Goal: Obtain resource: Download file/media

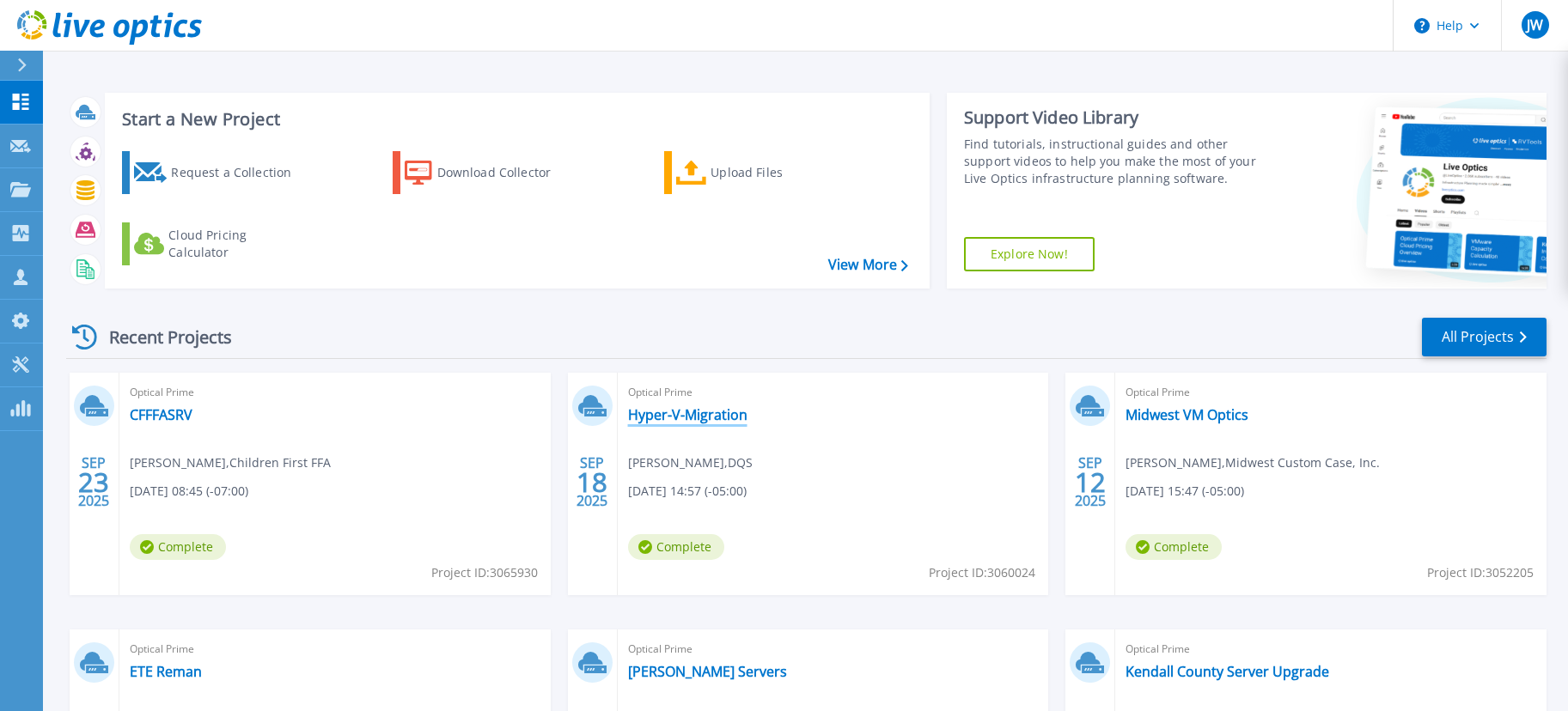
click at [723, 415] on link "Hyper-V-Migration" at bounding box center [688, 415] width 119 height 18
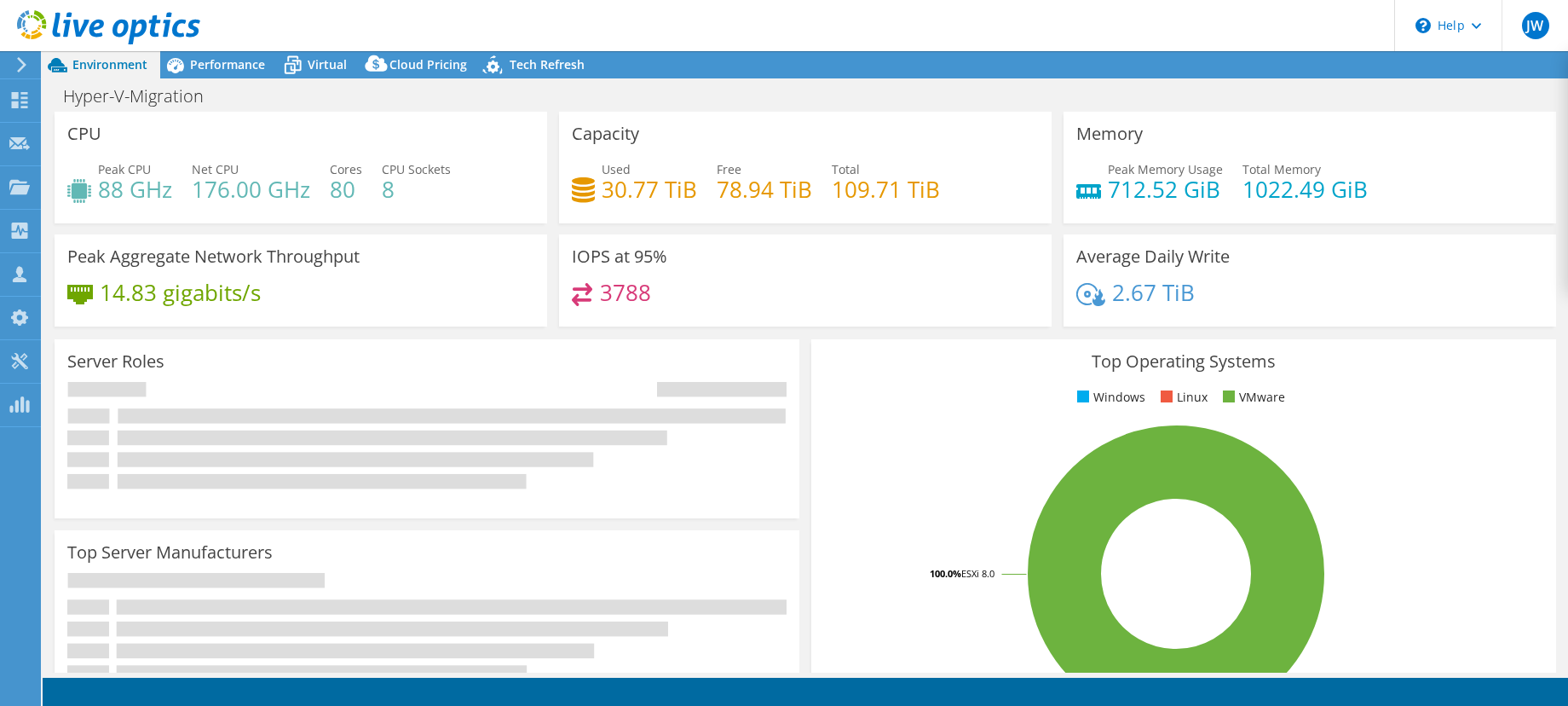
select select "USD"
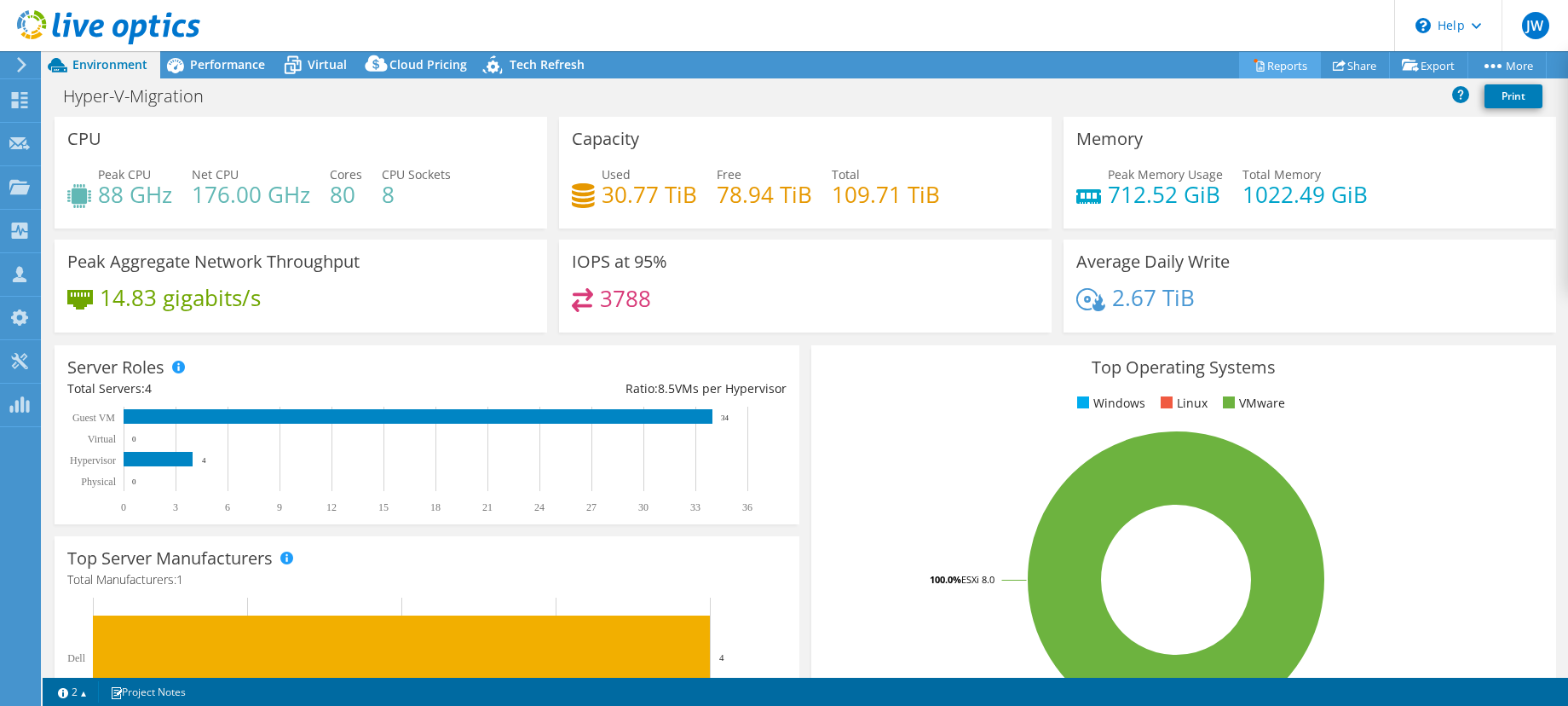
click at [1270, 67] on link "Reports" at bounding box center [1280, 65] width 82 height 26
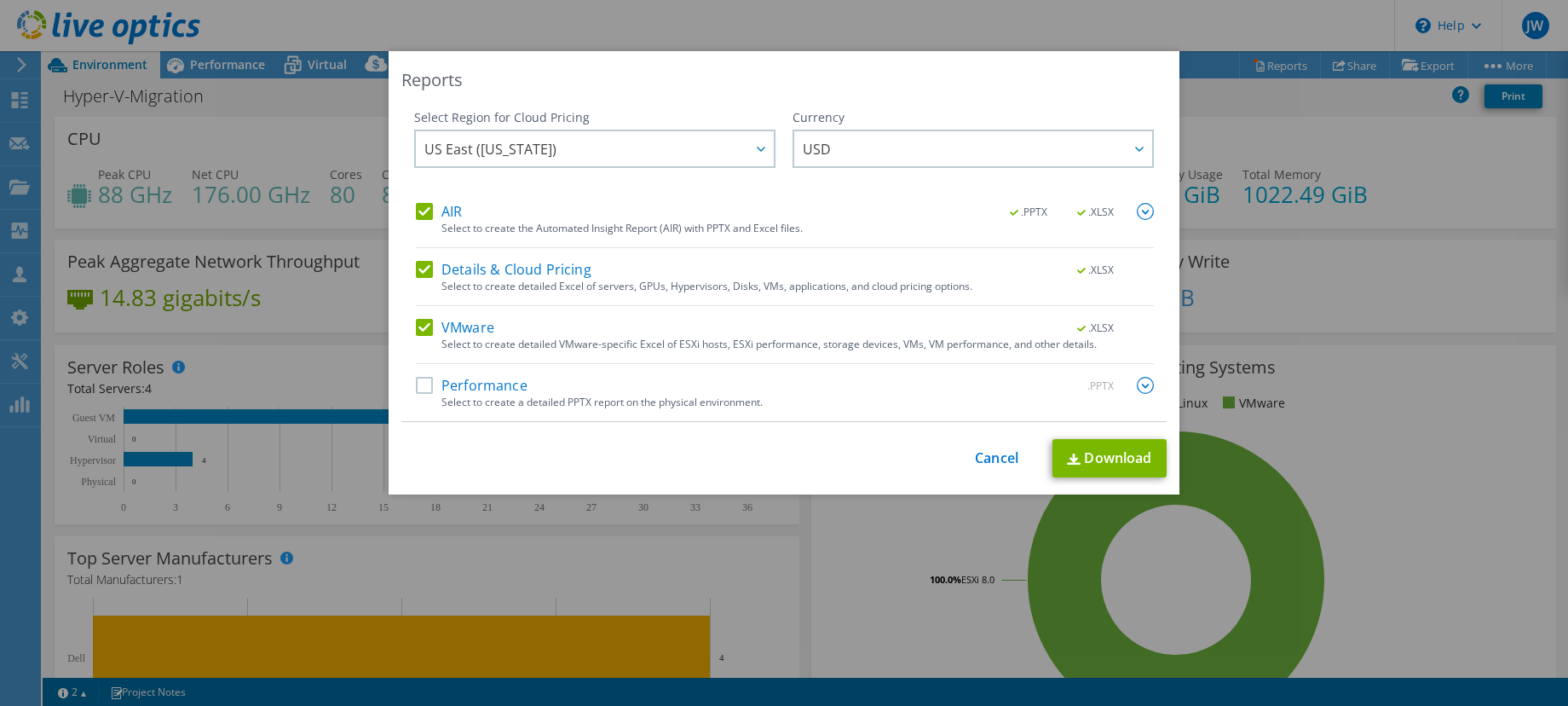
click at [416, 384] on label "Performance" at bounding box center [471, 385] width 111 height 17
click at [0, 0] on input "Performance" at bounding box center [0, 0] width 0 height 0
click at [1088, 451] on link "Download" at bounding box center [1109, 458] width 114 height 39
click at [20, 608] on div "Reports Select Region for Cloud Pricing Asia Pacific (Hong Kong) Asia Pacific (…" at bounding box center [784, 353] width 1568 height 603
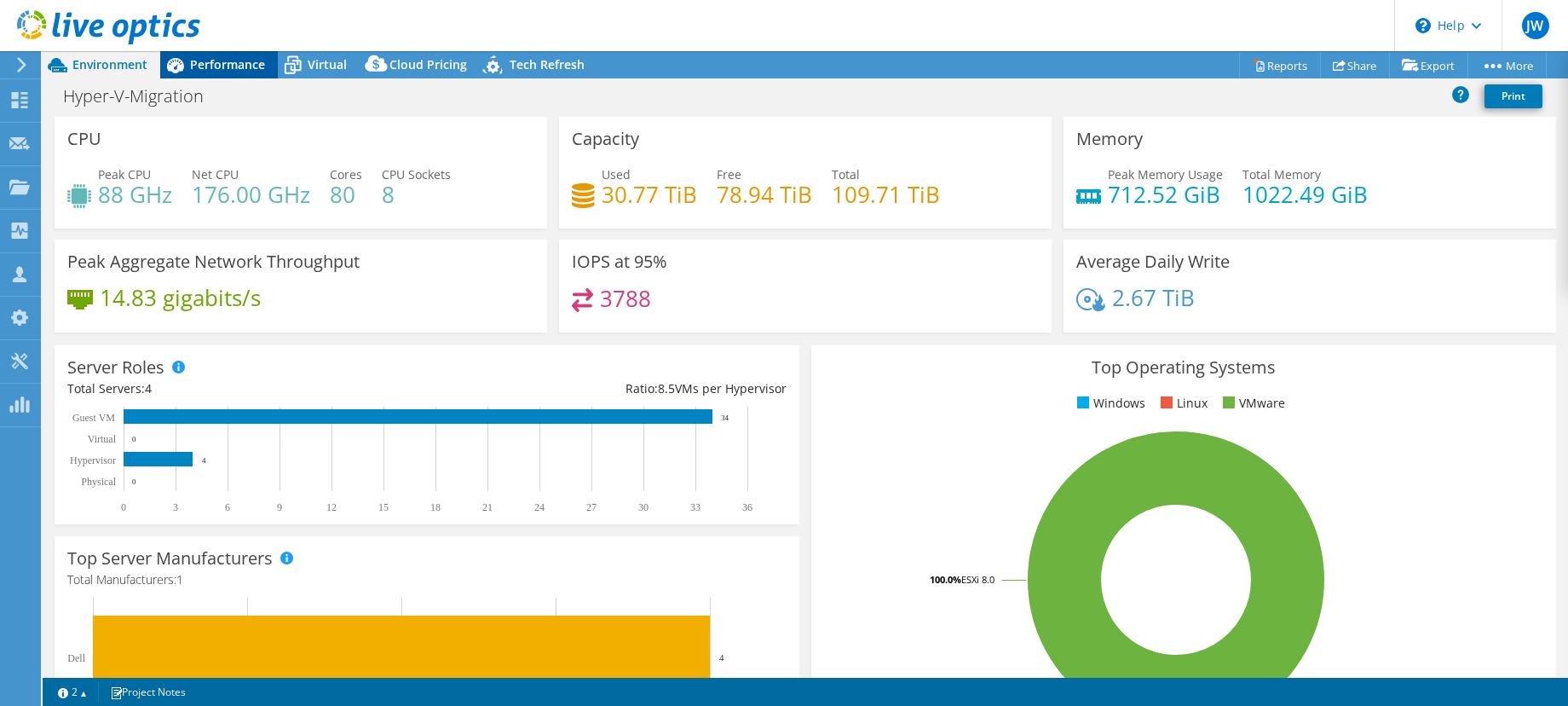
click at [248, 63] on span "Performance" at bounding box center [226, 64] width 75 height 16
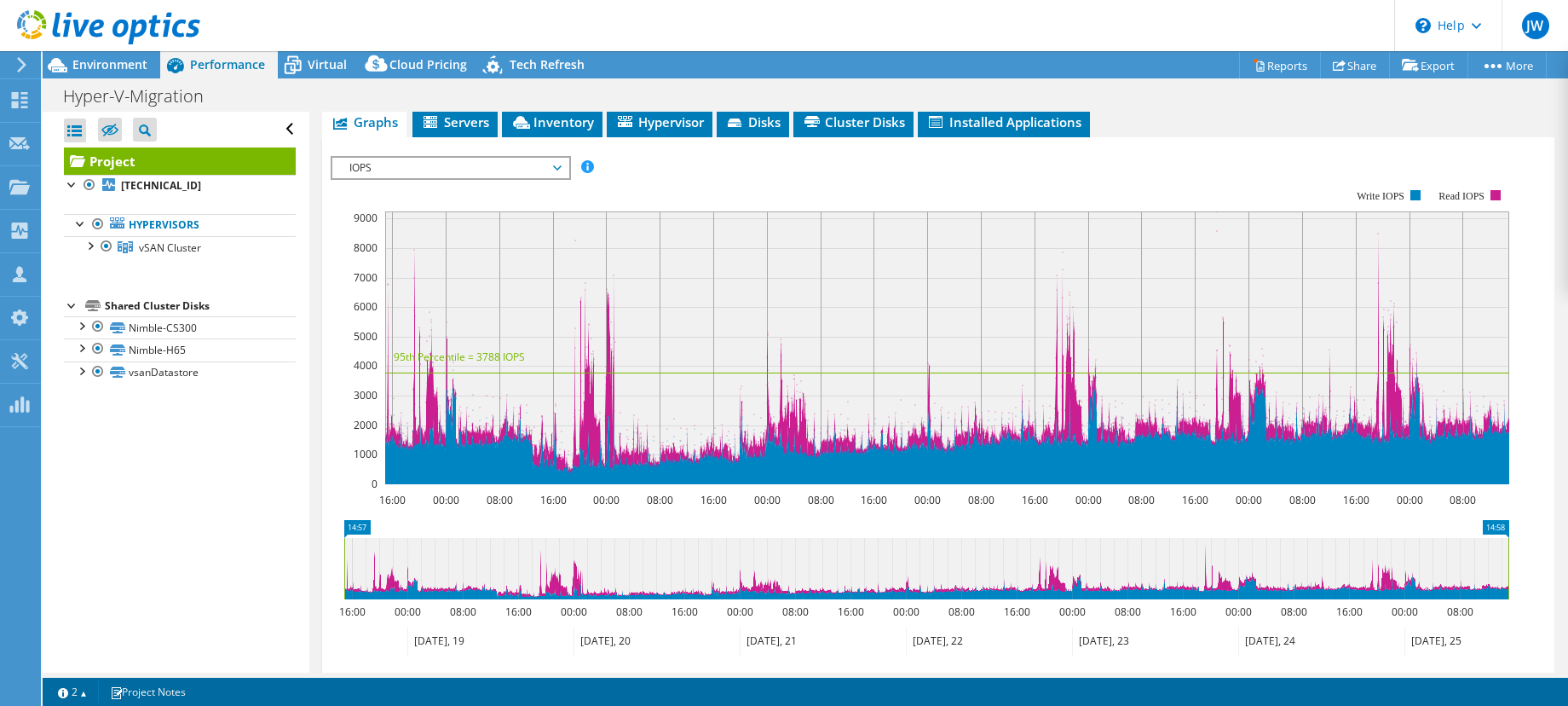
scroll to position [256, 0]
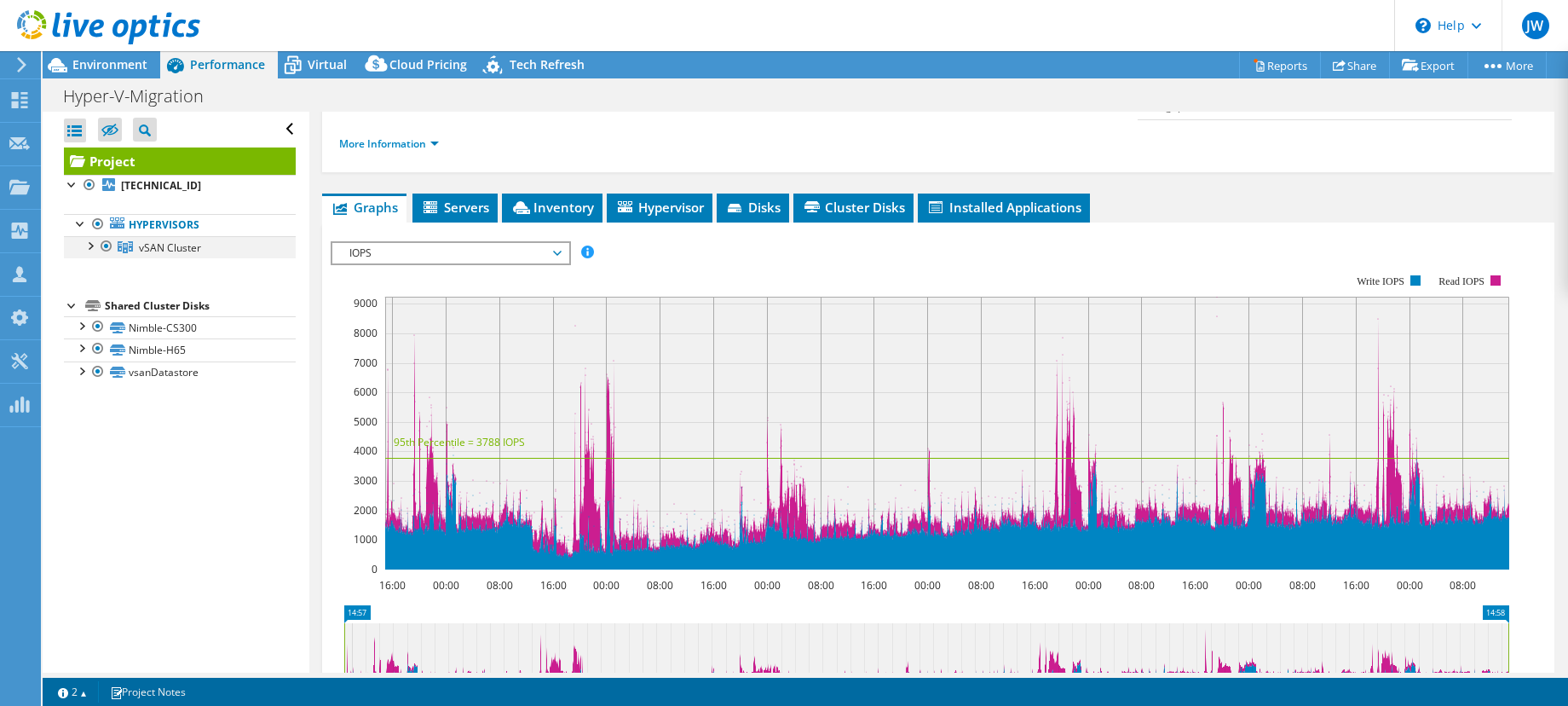
click at [89, 239] on div at bounding box center [90, 245] width 17 height 17
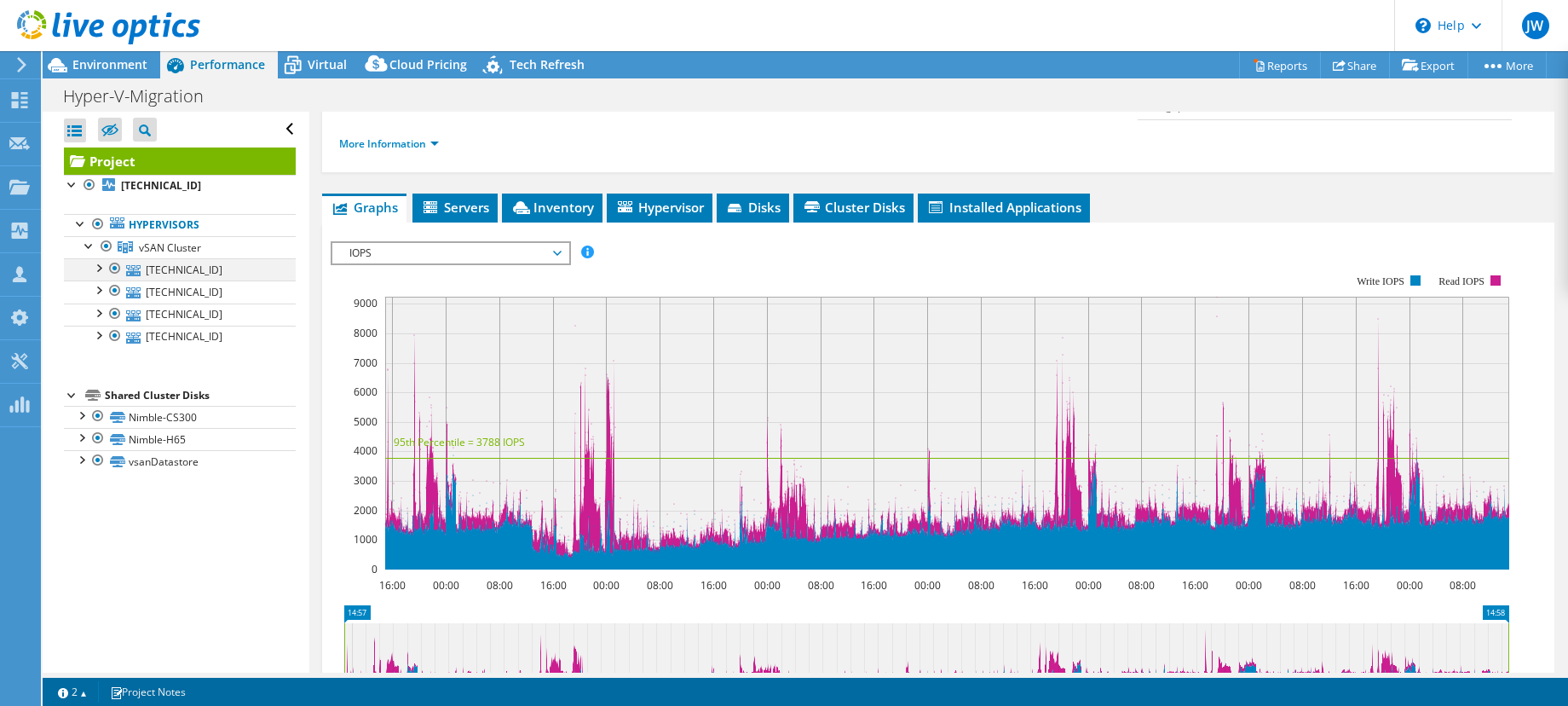
click at [95, 269] on div at bounding box center [98, 267] width 17 height 17
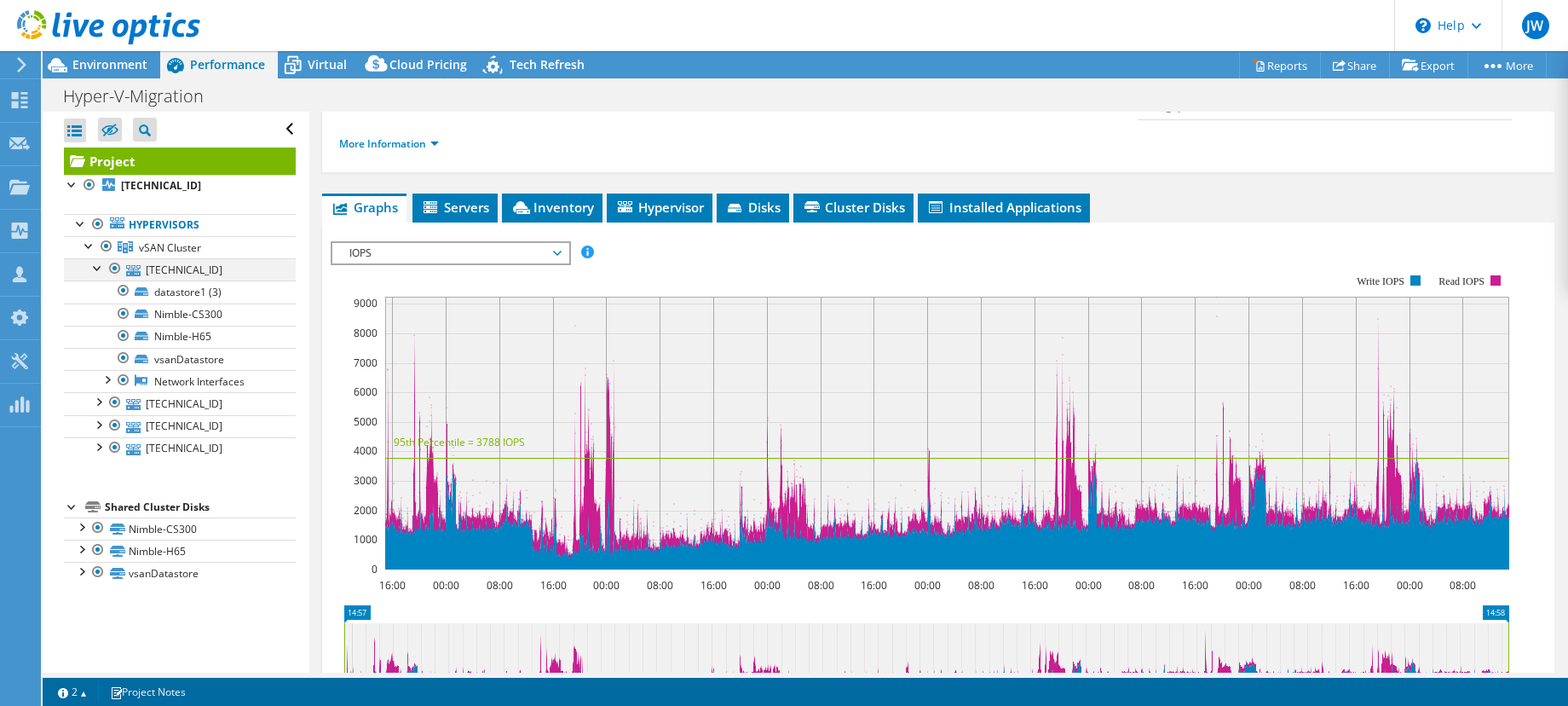
click at [95, 269] on div at bounding box center [98, 267] width 17 height 17
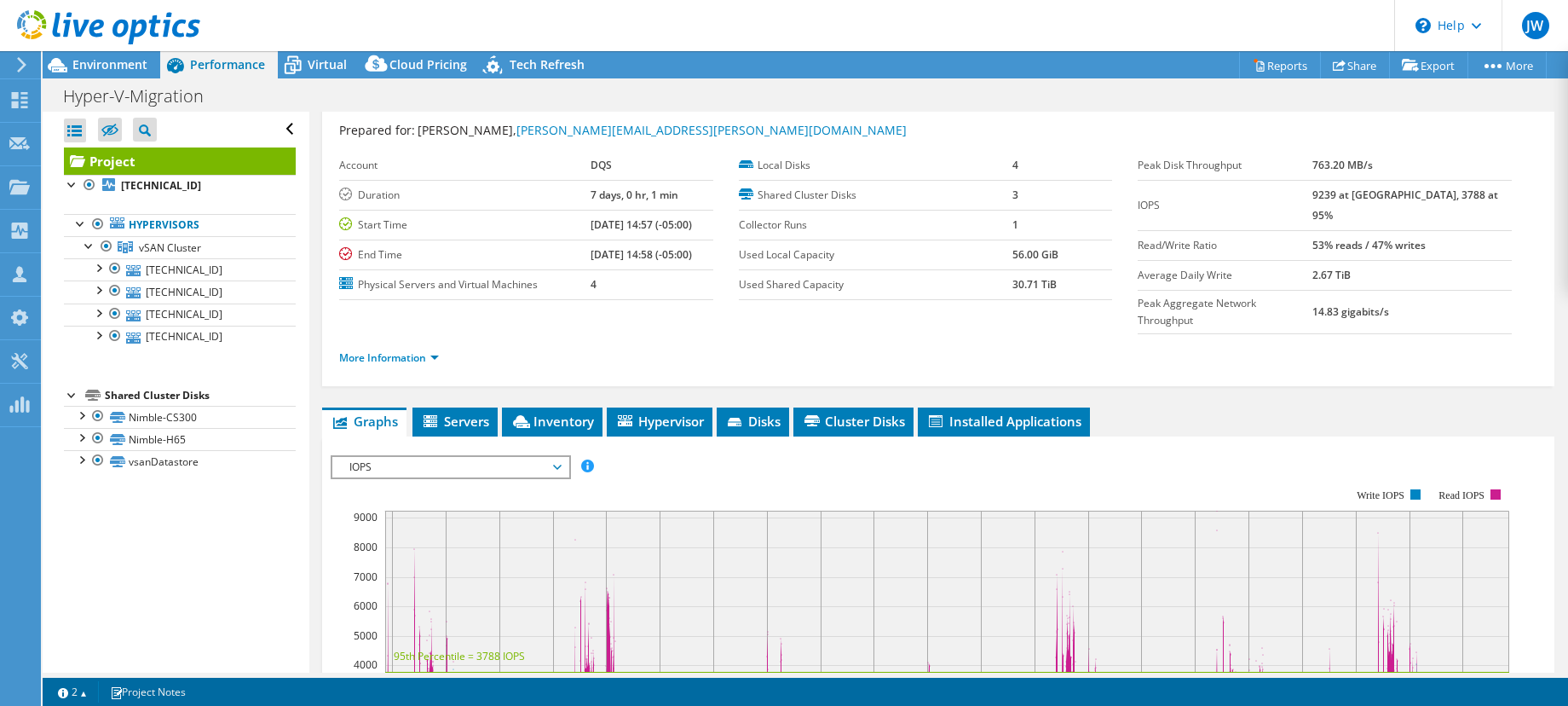
scroll to position [0, 0]
